Goal: Browse casually

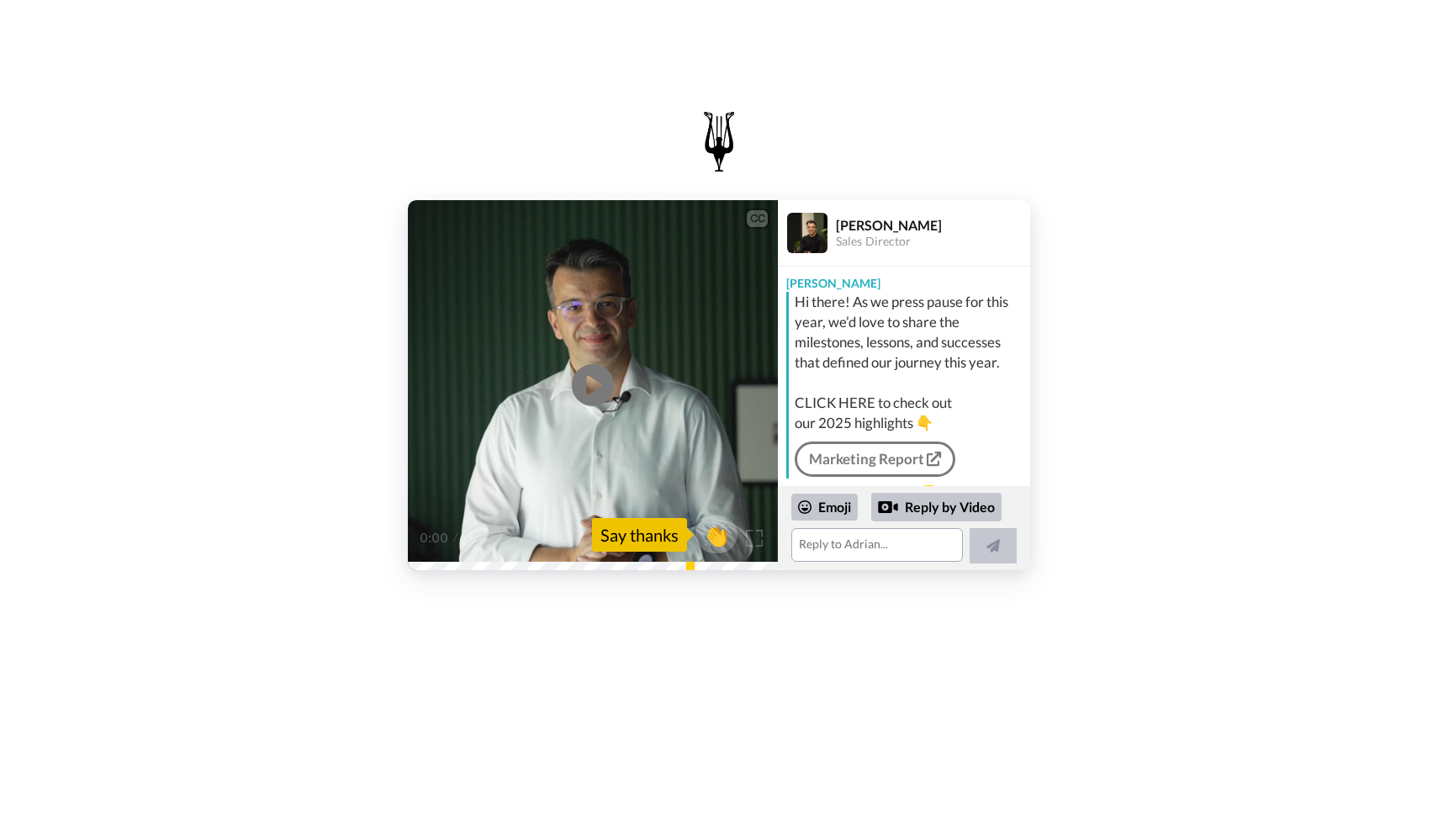
click at [760, 214] on div "CC" at bounding box center [757, 218] width 21 height 17
click at [595, 376] on icon at bounding box center [593, 385] width 45 height 45
click at [752, 539] on img at bounding box center [755, 539] width 18 height 18
click at [761, 214] on div "CC" at bounding box center [757, 218] width 21 height 17
click at [757, 222] on div "CC" at bounding box center [757, 218] width 21 height 17
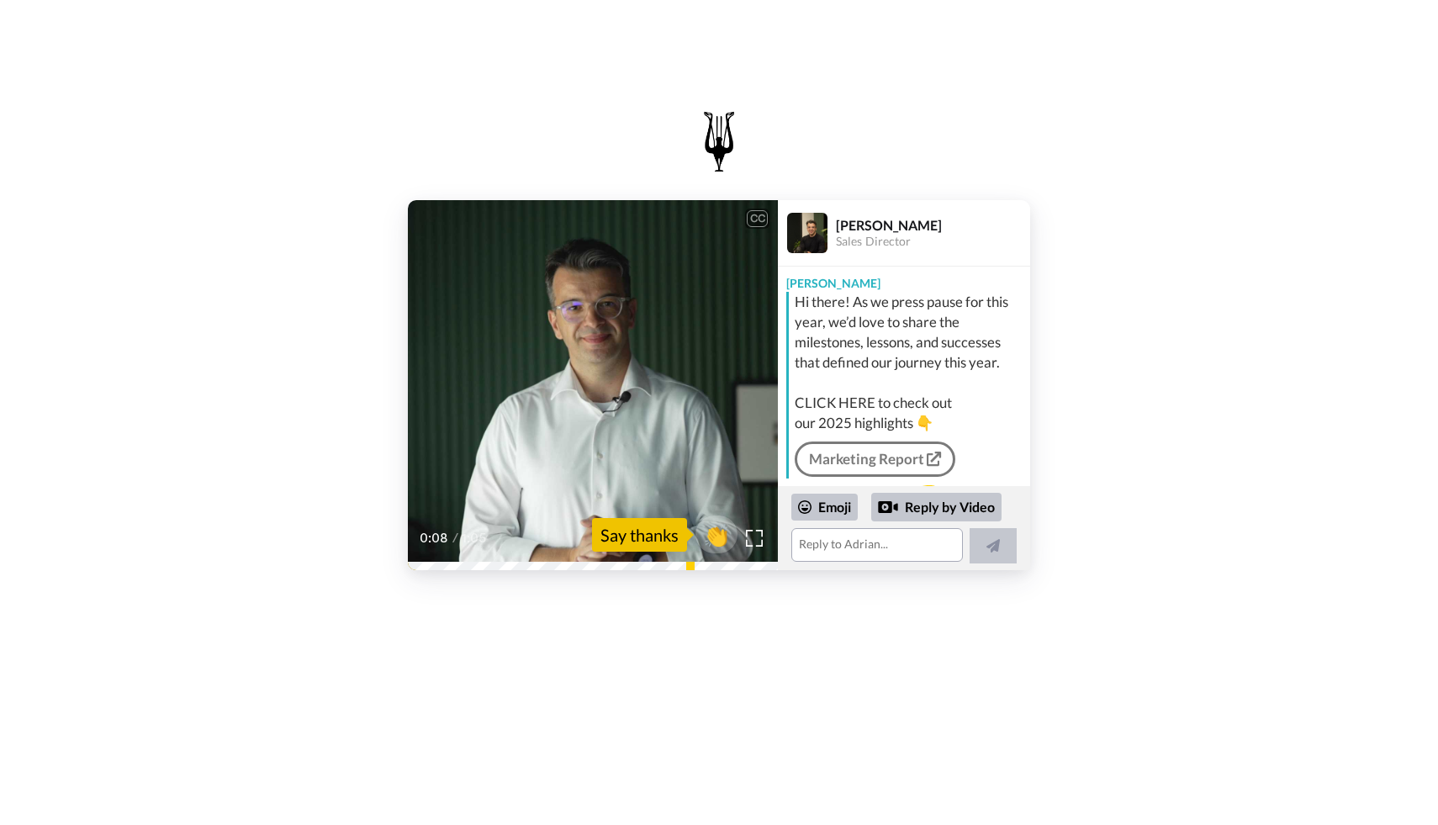
click at [757, 222] on div "CC" at bounding box center [757, 218] width 21 height 17
click at [747, 220] on div "CC" at bounding box center [757, 218] width 21 height 17
click at [749, 220] on div "CC" at bounding box center [757, 218] width 21 height 17
click at [755, 220] on div "CC" at bounding box center [757, 218] width 21 height 17
click at [760, 219] on div "CC" at bounding box center [757, 218] width 21 height 17
